Goal: Navigation & Orientation: Find specific page/section

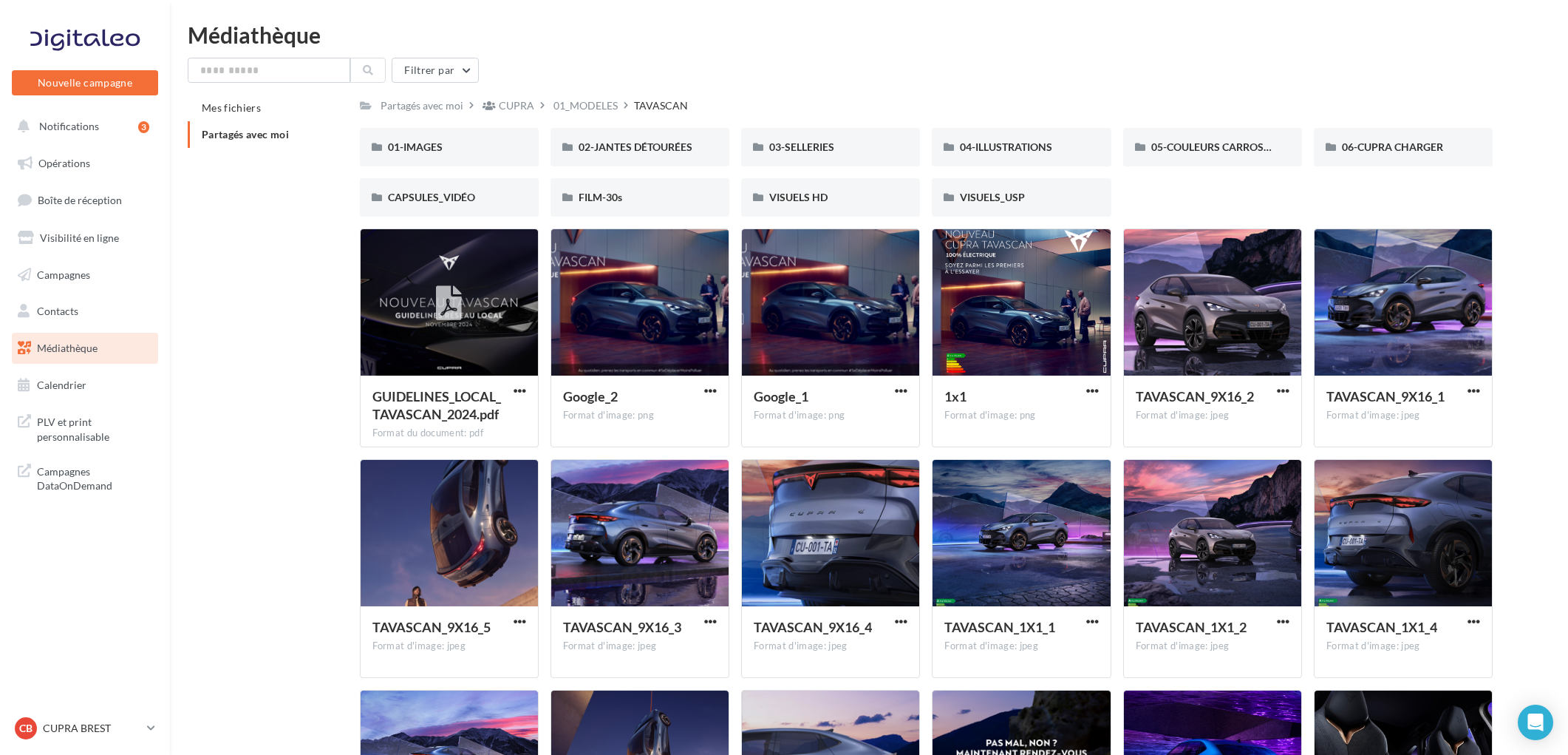
scroll to position [63, 0]
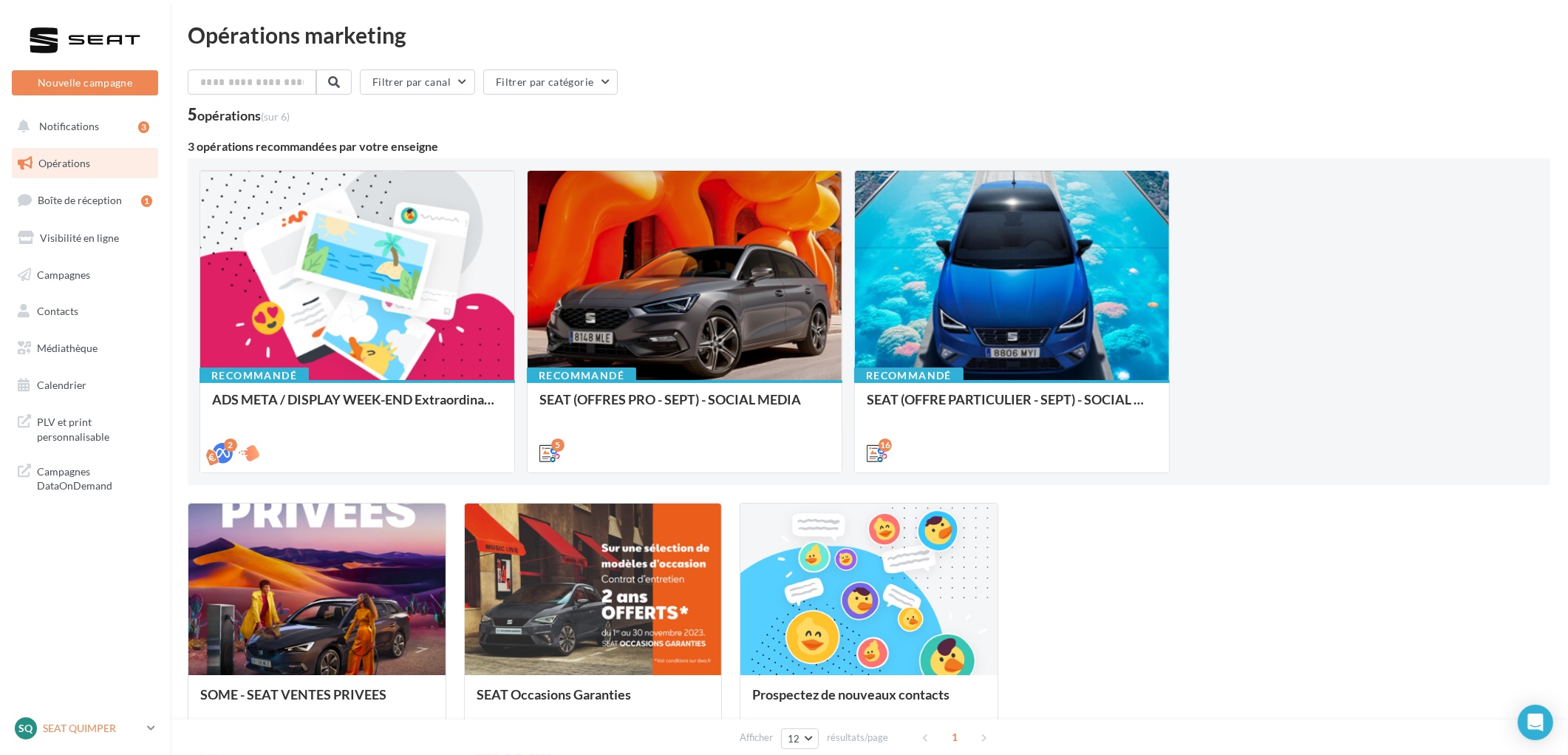
click at [105, 720] on p "SEAT QUIMPER" at bounding box center [91, 728] width 98 height 15
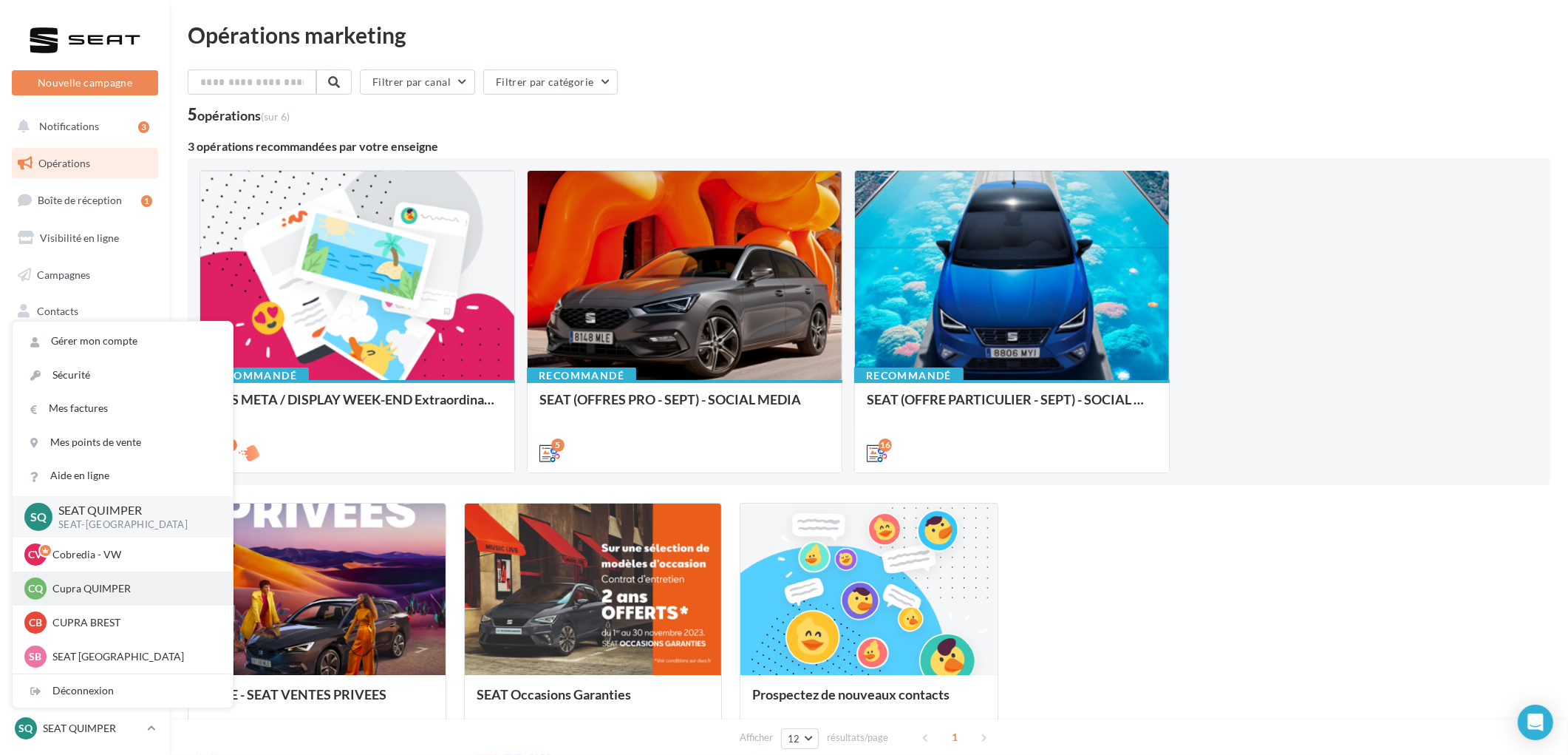
click at [82, 596] on div "CQ Cupra QUIMPER cupra_quimper" at bounding box center [123, 588] width 197 height 22
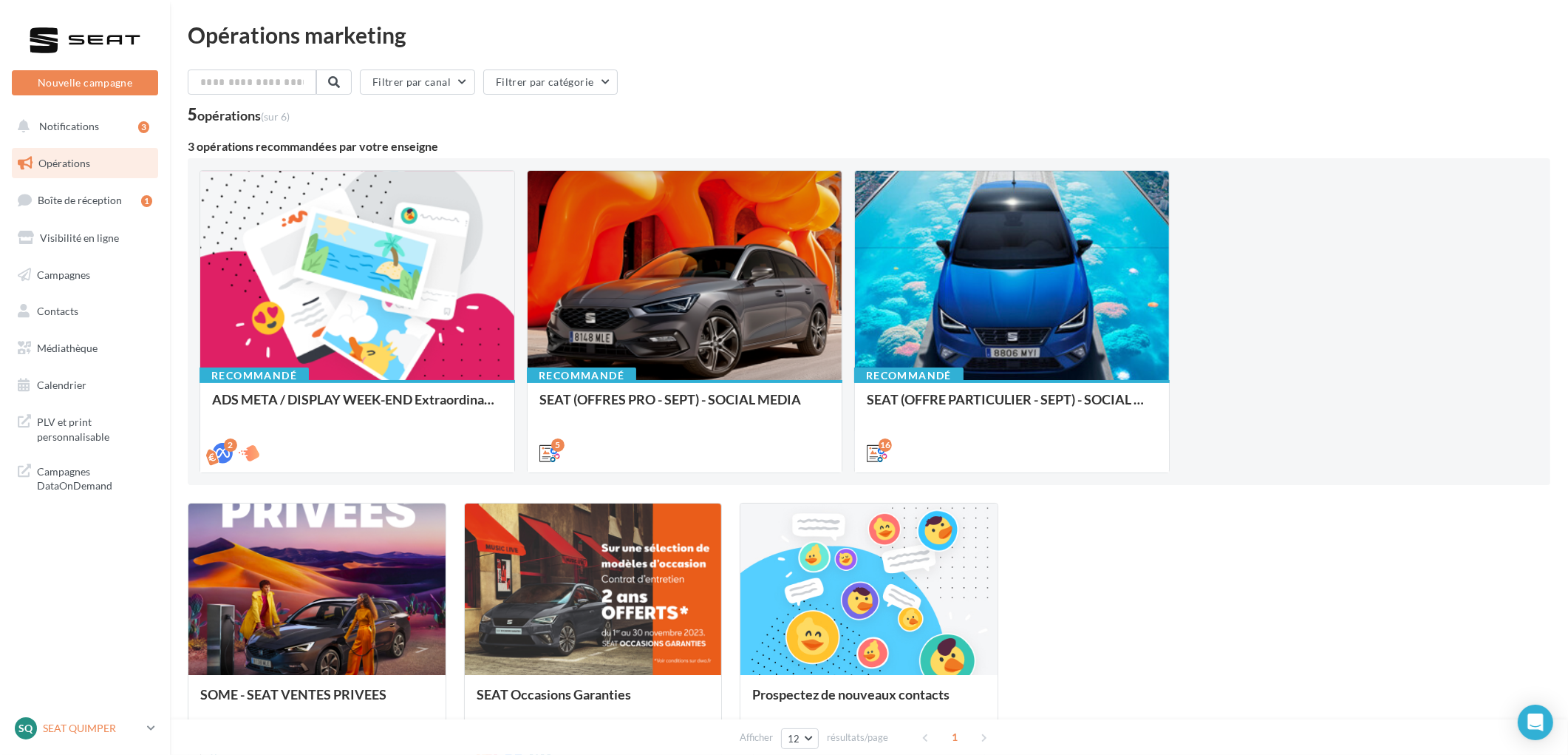
click at [56, 738] on div "SQ SEAT QUIMPER SEAT-[GEOGRAPHIC_DATA]" at bounding box center [78, 728] width 126 height 22
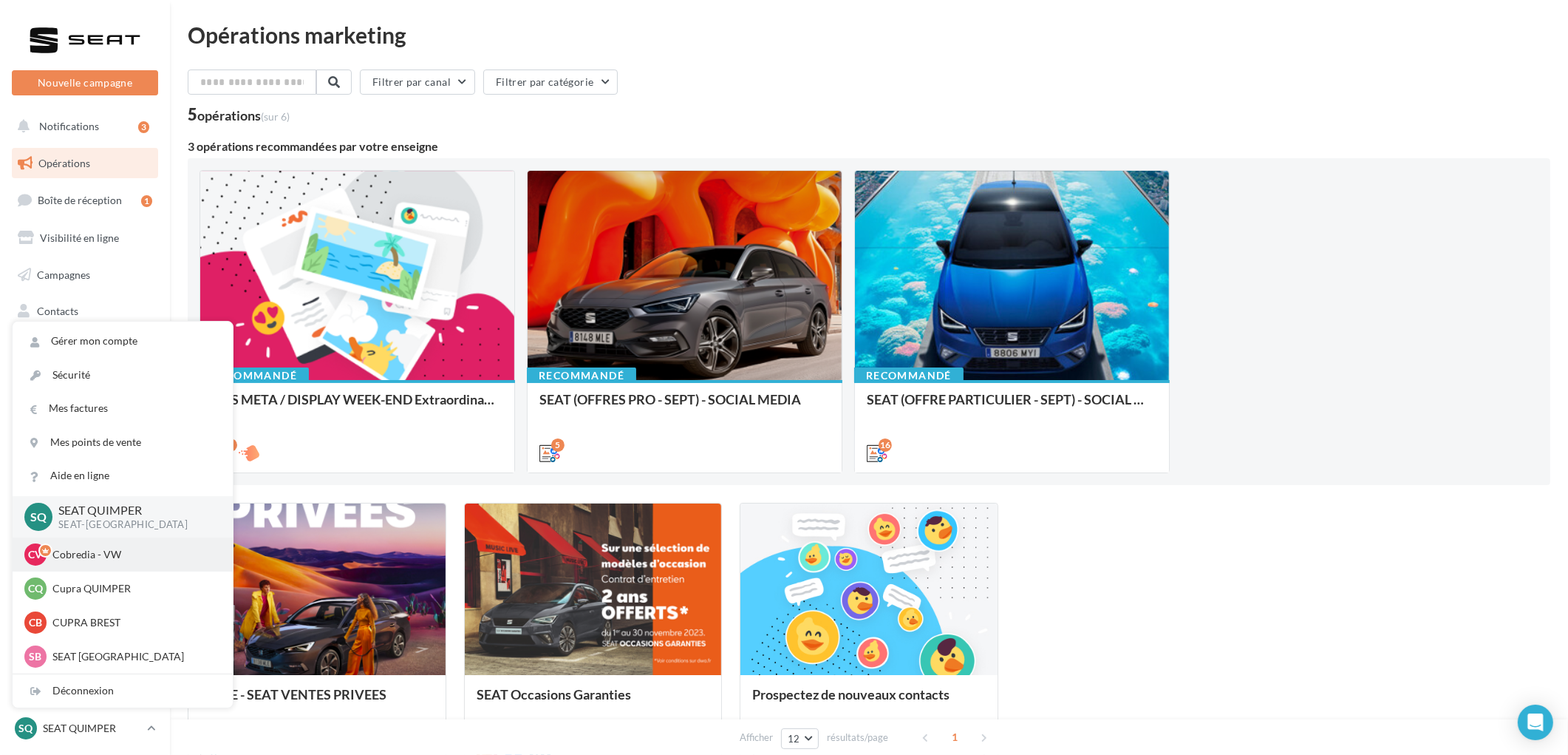
click at [94, 556] on p "Cobredia - VW" at bounding box center [134, 555] width 163 height 15
